Goal: Transaction & Acquisition: Subscribe to service/newsletter

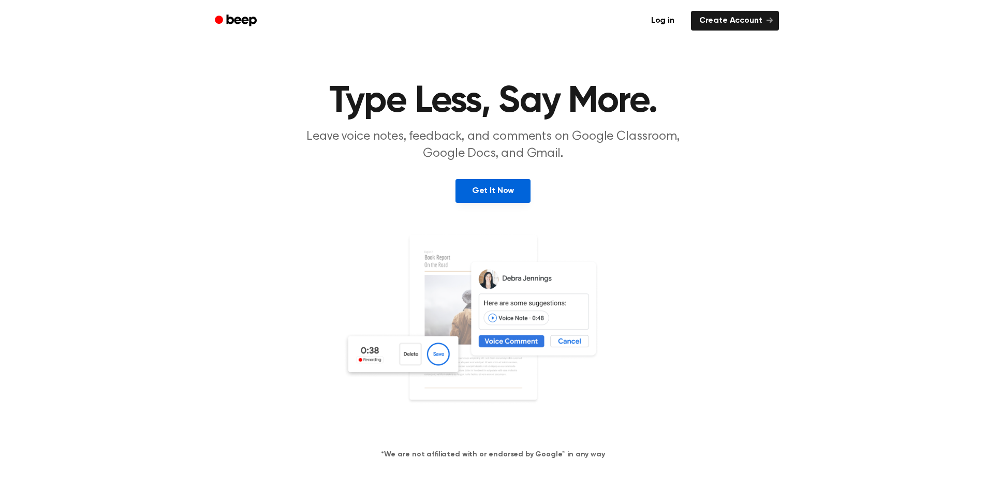
click at [506, 189] on link "Get It Now" at bounding box center [492, 191] width 75 height 24
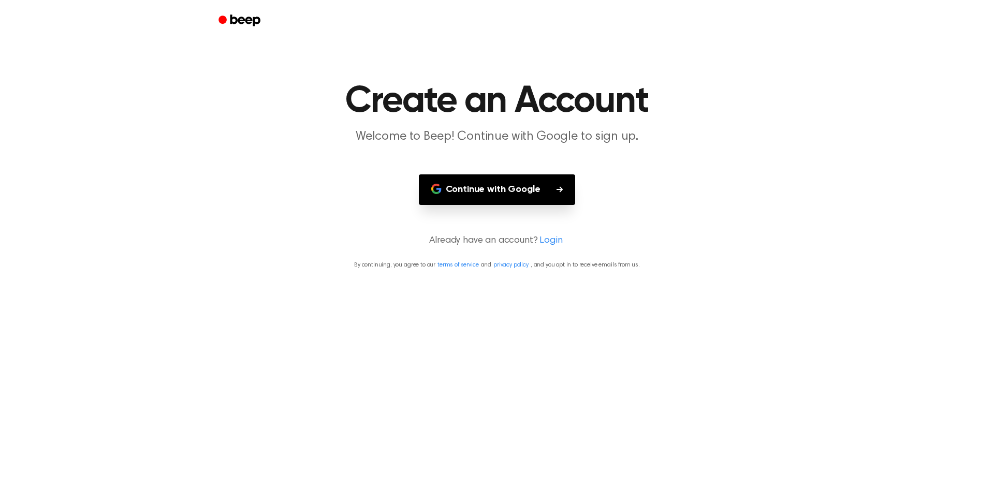
click at [497, 198] on button "Continue with Google" at bounding box center [497, 189] width 157 height 31
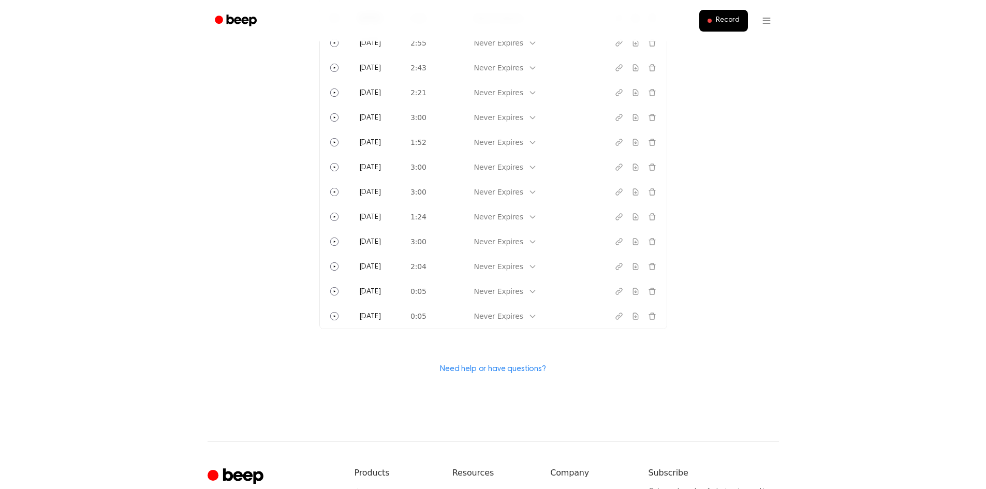
scroll to position [312, 0]
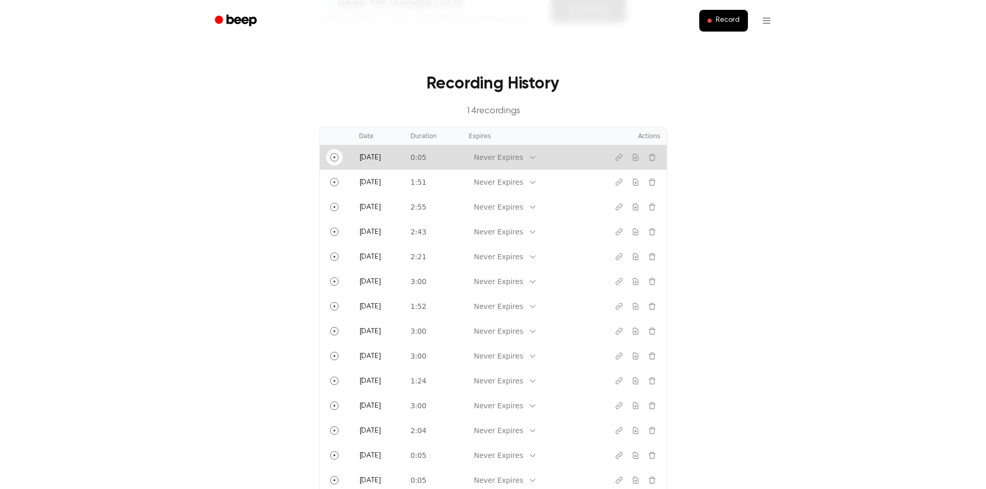
click at [334, 159] on icon "Play" at bounding box center [334, 157] width 8 height 8
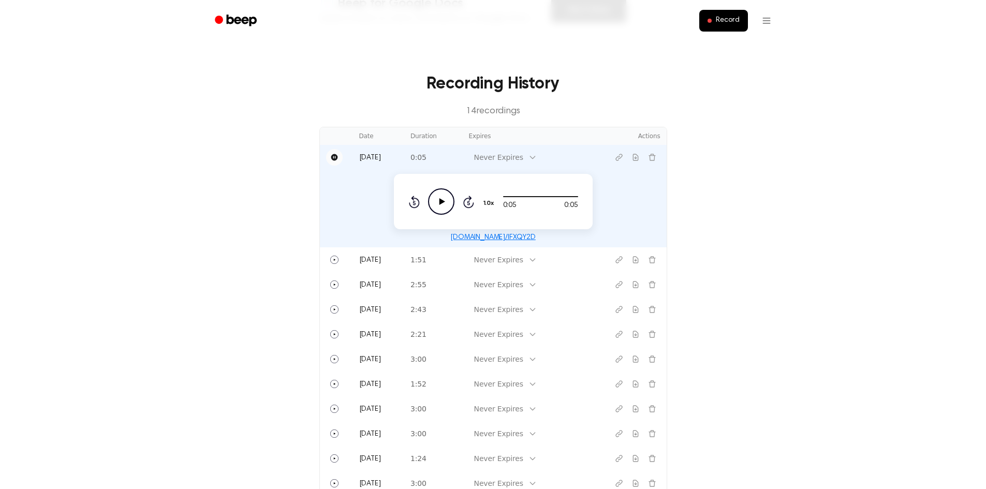
click at [439, 199] on icon "Play Audio" at bounding box center [441, 201] width 26 height 26
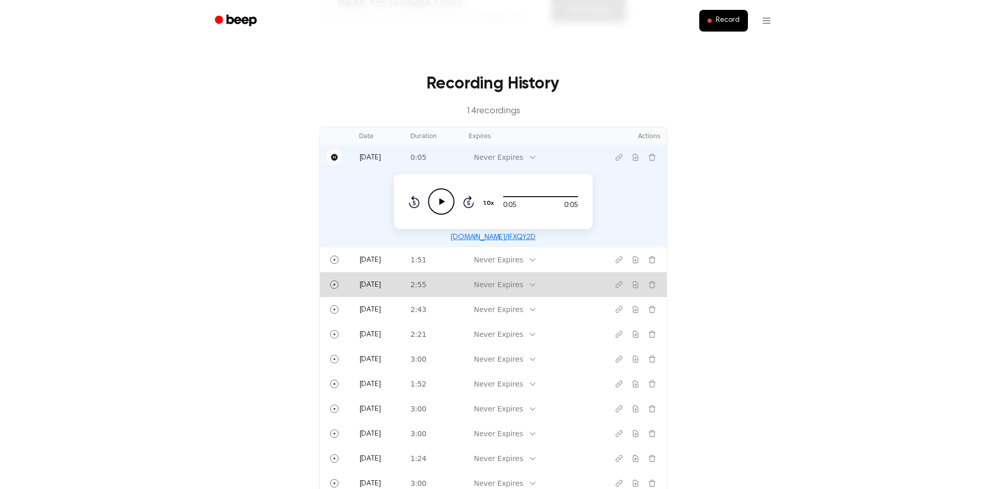
click at [463, 286] on td "2:55" at bounding box center [433, 284] width 58 height 25
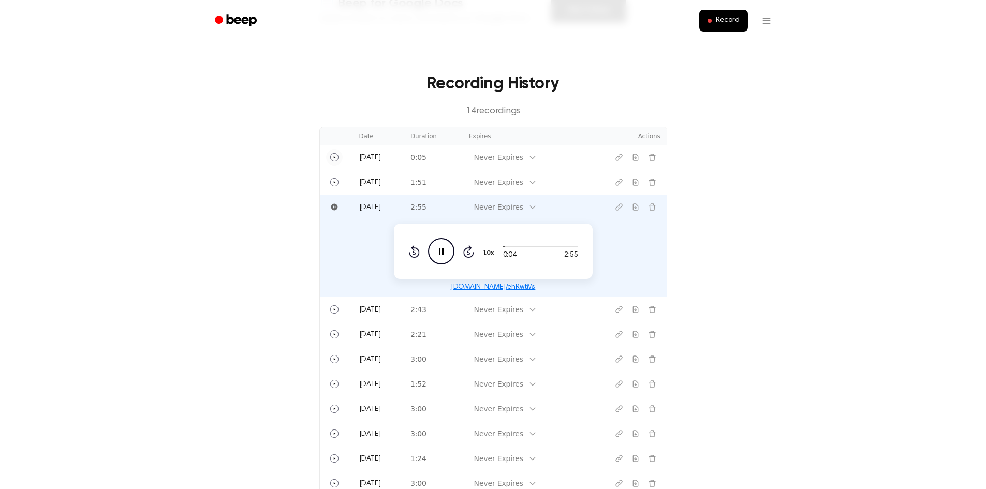
click at [440, 253] on icon at bounding box center [441, 251] width 5 height 7
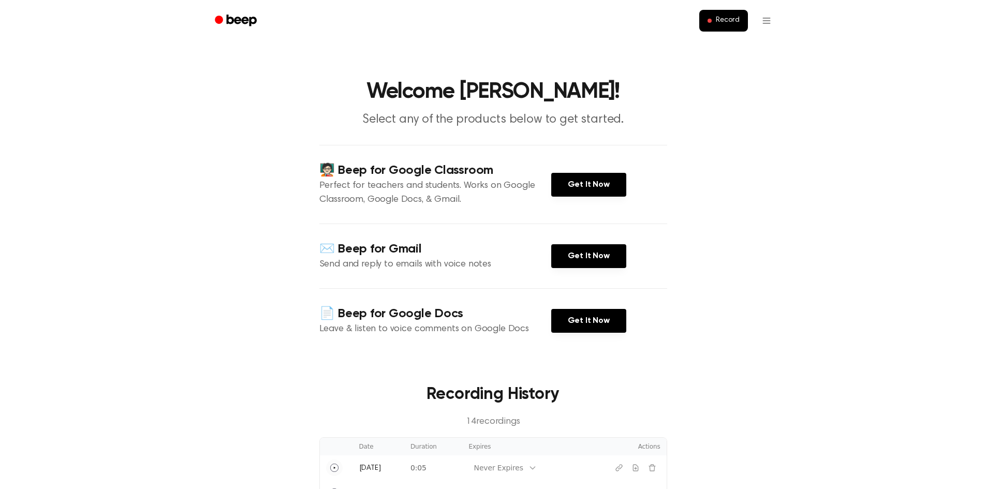
scroll to position [0, 0]
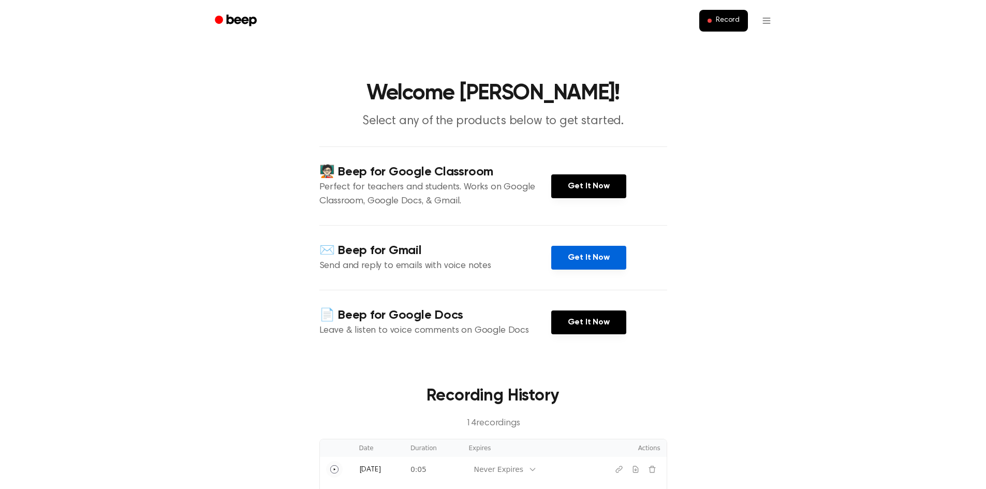
click at [602, 261] on link "Get It Now" at bounding box center [588, 258] width 75 height 24
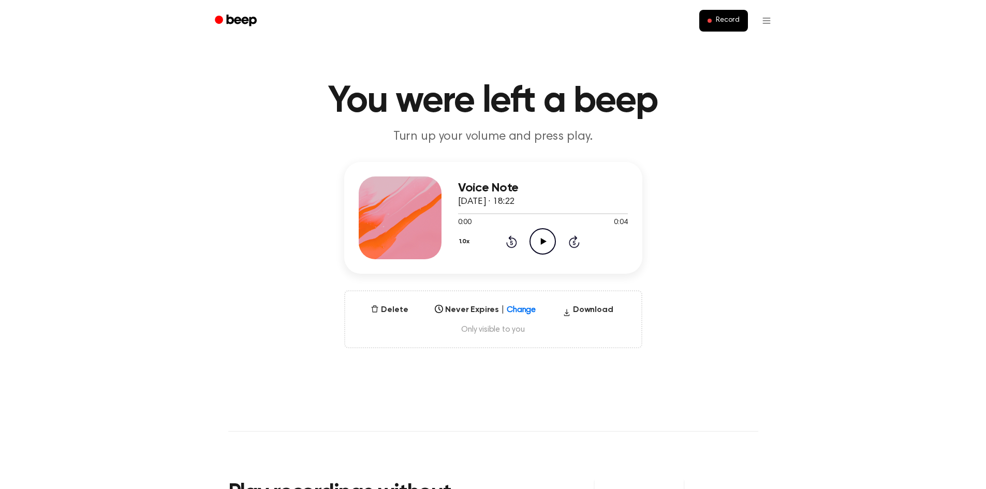
click at [542, 242] on icon at bounding box center [544, 241] width 6 height 7
click at [537, 240] on icon "Play Audio" at bounding box center [542, 241] width 26 height 26
click at [535, 242] on icon "Pause Audio" at bounding box center [542, 241] width 26 height 26
click at [543, 242] on icon at bounding box center [544, 241] width 6 height 7
click at [548, 241] on icon "Pause Audio" at bounding box center [542, 241] width 26 height 26
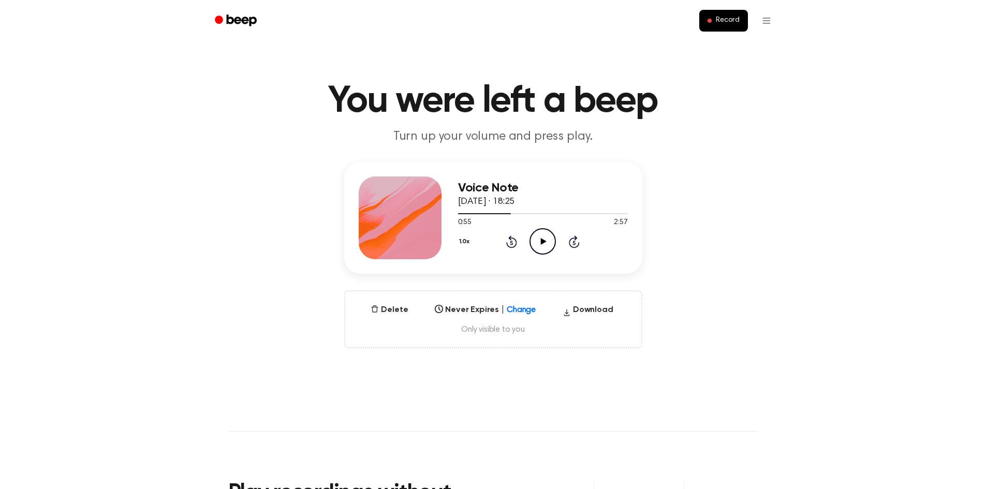
click at [545, 246] on icon "Play Audio" at bounding box center [542, 241] width 26 height 26
click at [539, 249] on icon "Play Audio" at bounding box center [542, 241] width 26 height 26
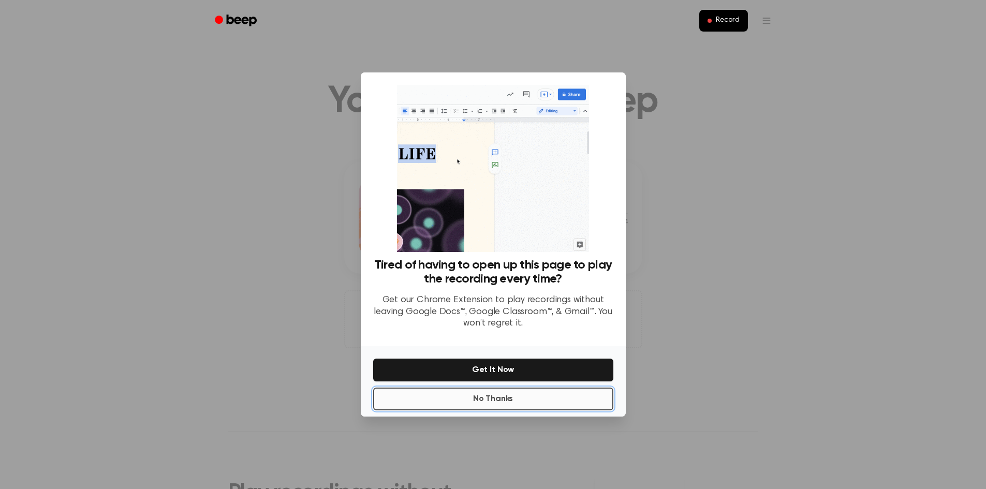
click at [493, 401] on button "No Thanks" at bounding box center [493, 399] width 240 height 23
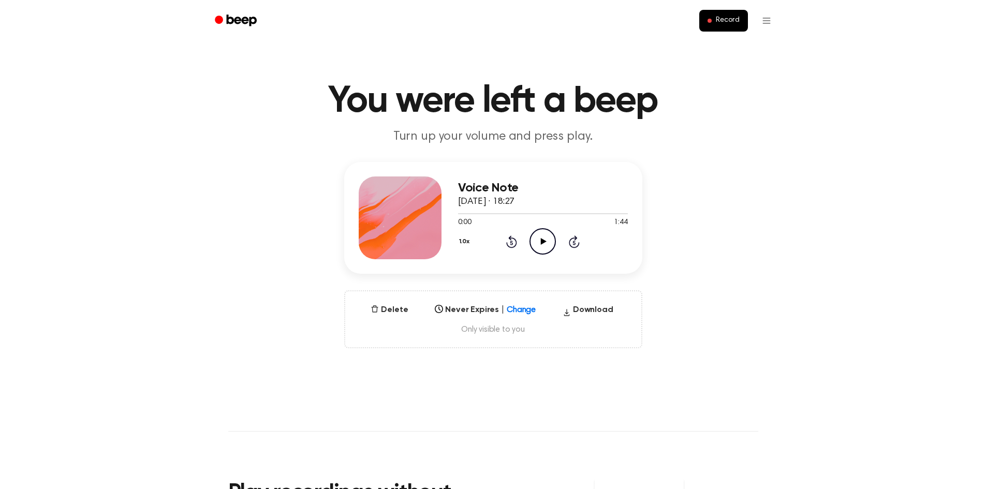
click at [543, 246] on icon "Play Audio" at bounding box center [542, 241] width 26 height 26
